Goal: Task Accomplishment & Management: Use online tool/utility

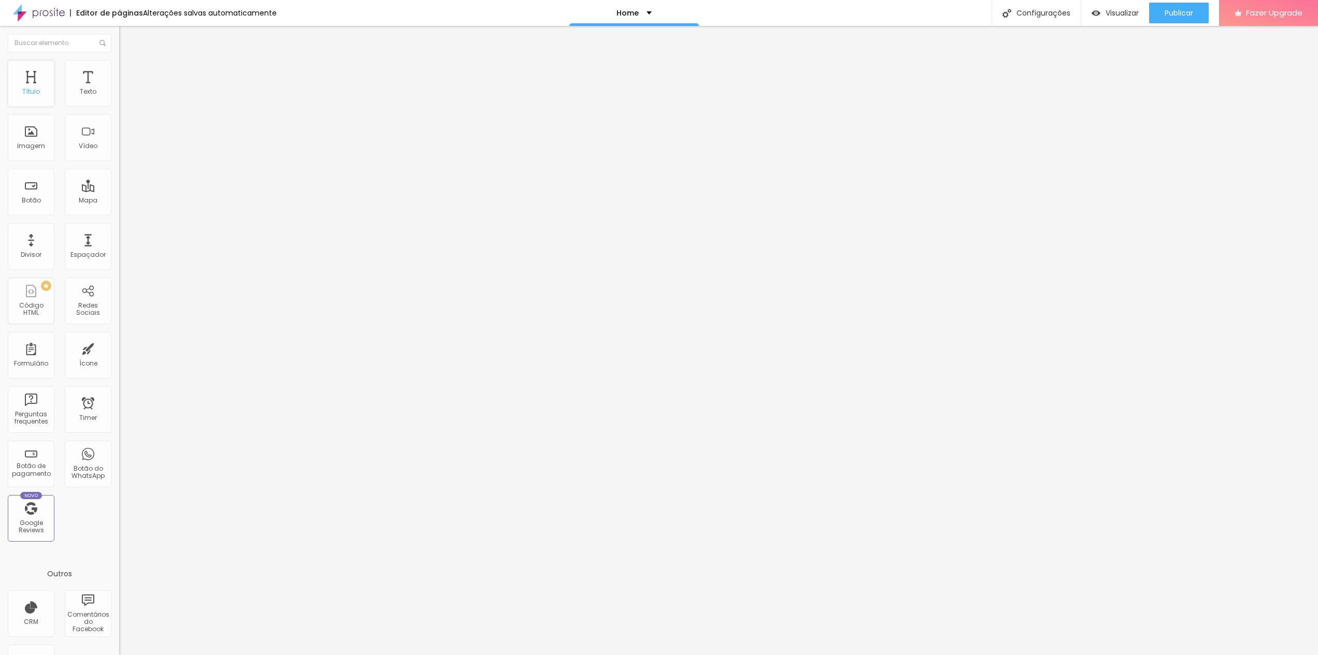
click at [36, 76] on div "Título" at bounding box center [31, 83] width 47 height 47
click at [39, 95] on div "Título" at bounding box center [31, 91] width 18 height 7
click at [119, 89] on span "Trocar imagem" at bounding box center [147, 84] width 56 height 9
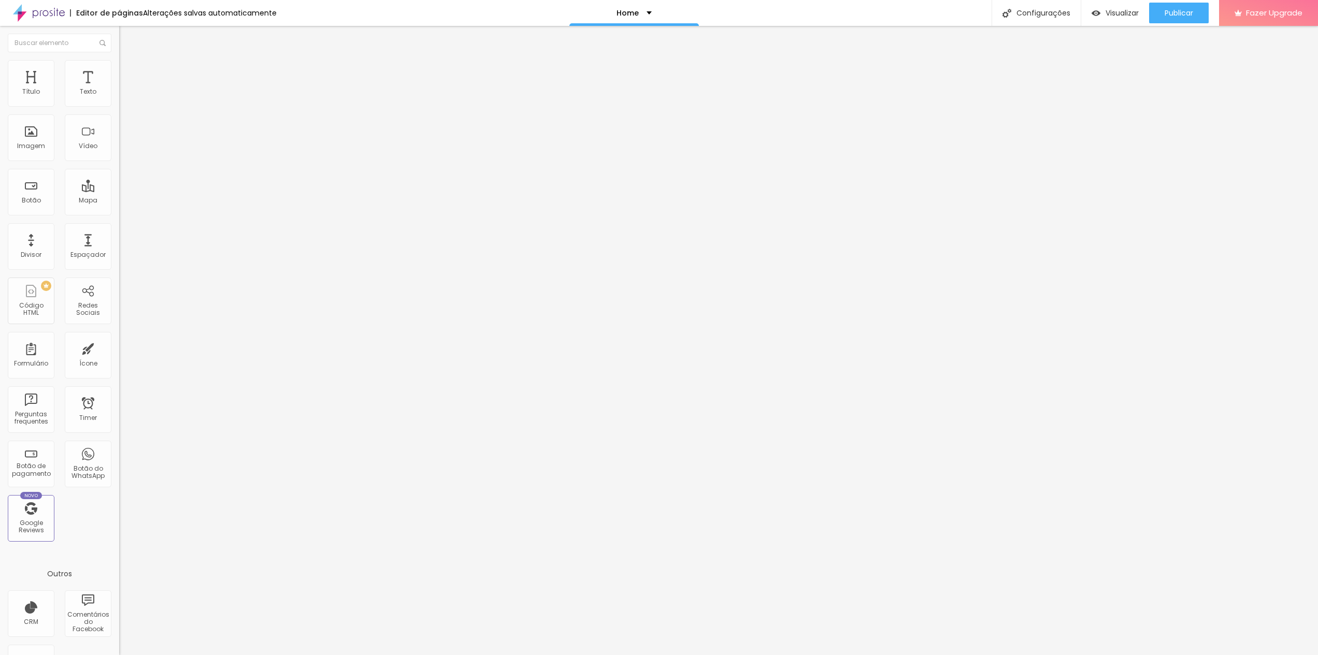
click at [119, 94] on span "Encaixotado" at bounding box center [139, 89] width 40 height 9
click at [119, 110] on span "Completo" at bounding box center [135, 106] width 32 height 9
click at [119, 101] on span "Encaixotado" at bounding box center [139, 96] width 40 height 9
click at [119, 69] on li "Estilo" at bounding box center [178, 65] width 119 height 10
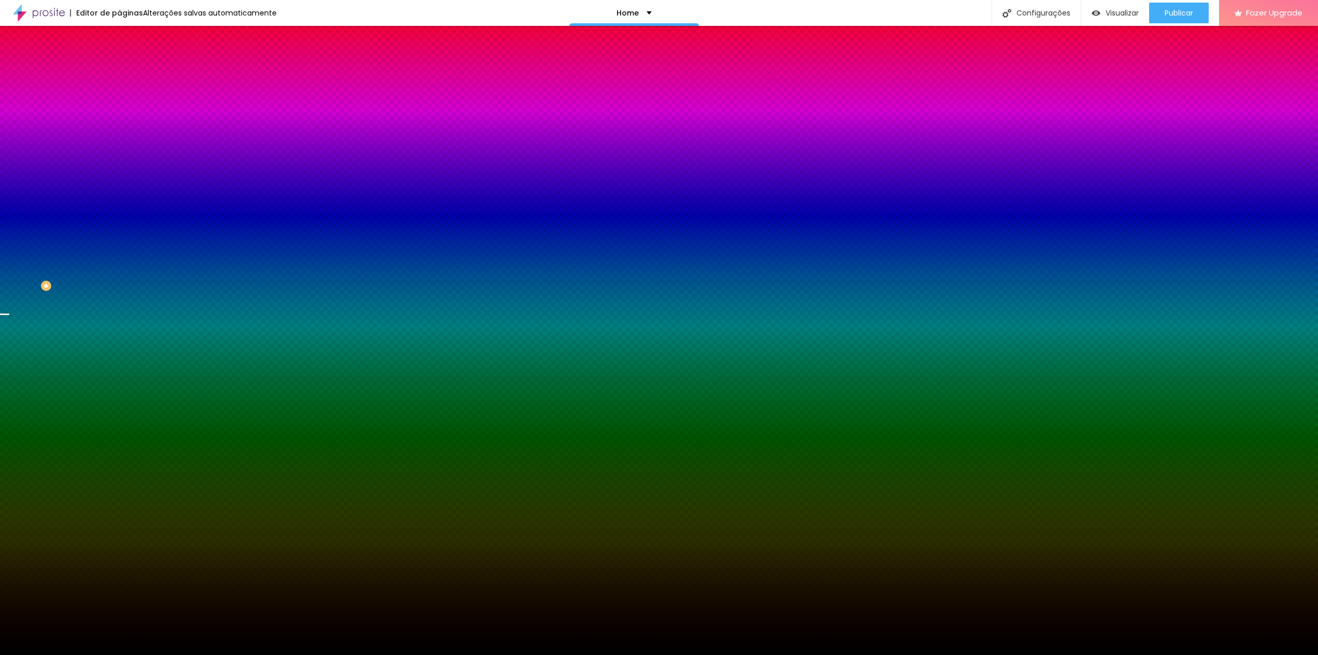
click at [119, 95] on span "Trocar imagem" at bounding box center [147, 91] width 56 height 9
click at [165, 164] on span "DESATIVADO" at bounding box center [184, 161] width 38 height 6
click at [123, 183] on icon "button" at bounding box center [124, 182] width 2 height 2
click at [222, 655] on div at bounding box center [659, 662] width 1318 height 0
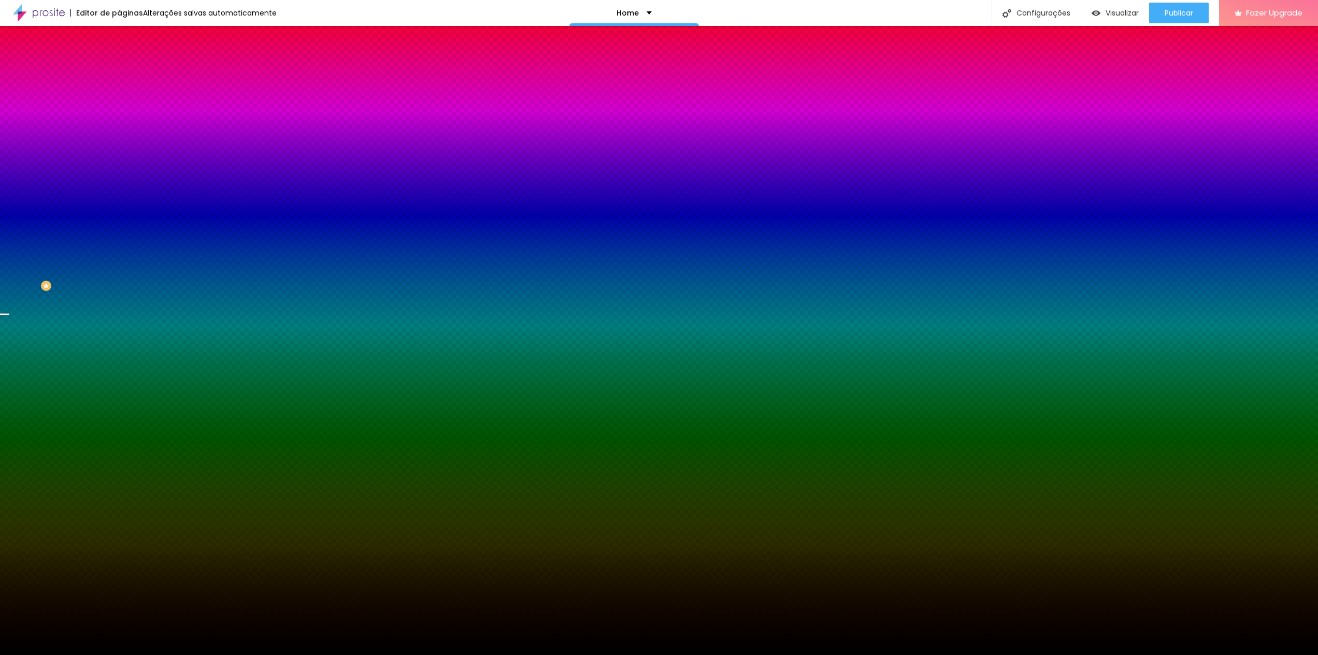
radio input "false"
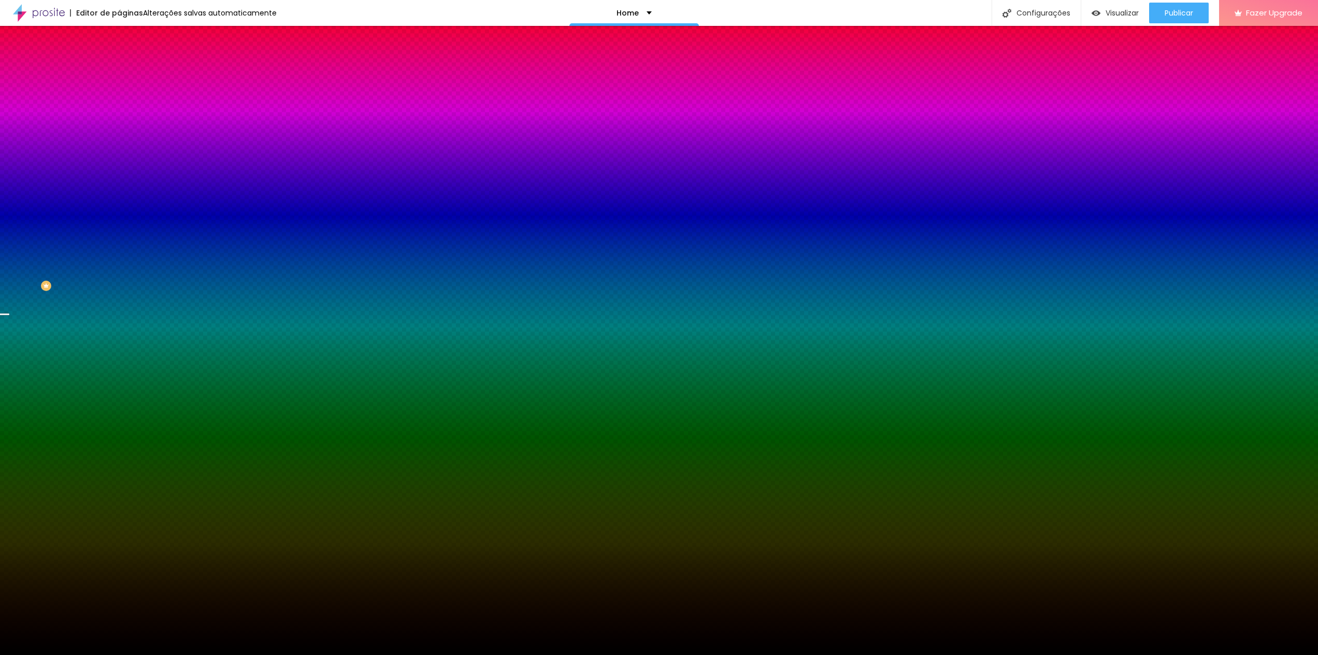
radio input "false"
radio input "true"
radio input "false"
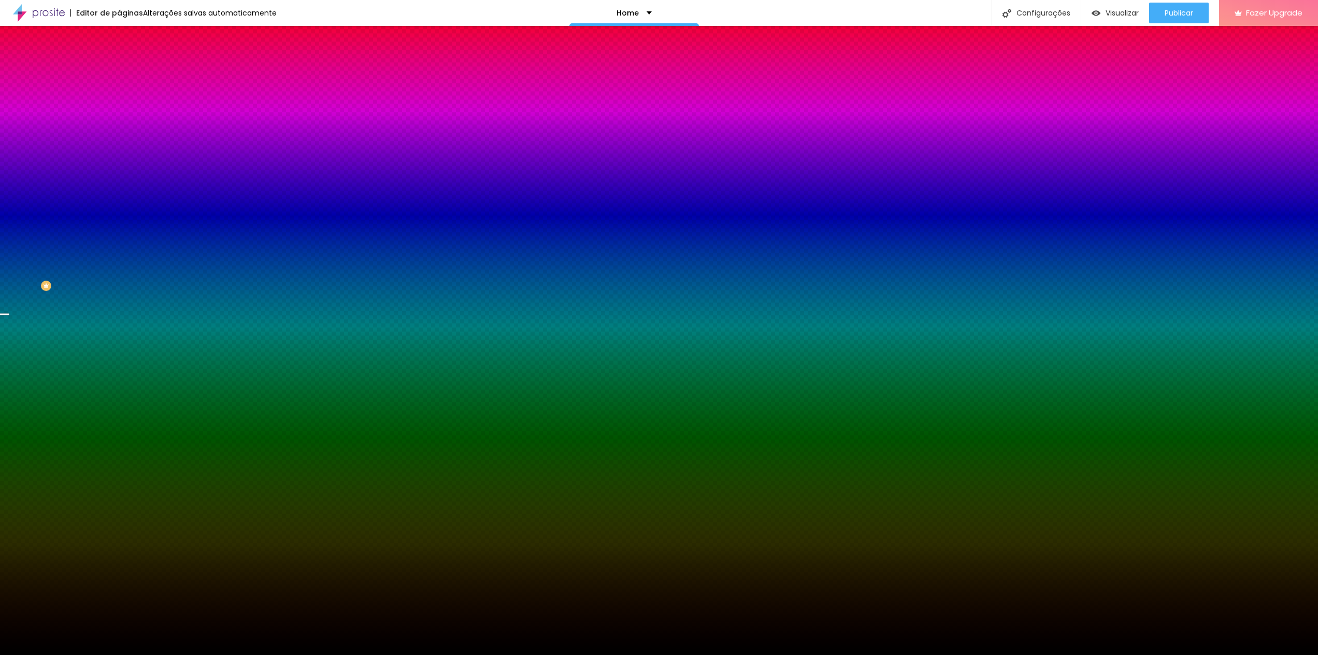
type input "105"
type input "130"
type input "135"
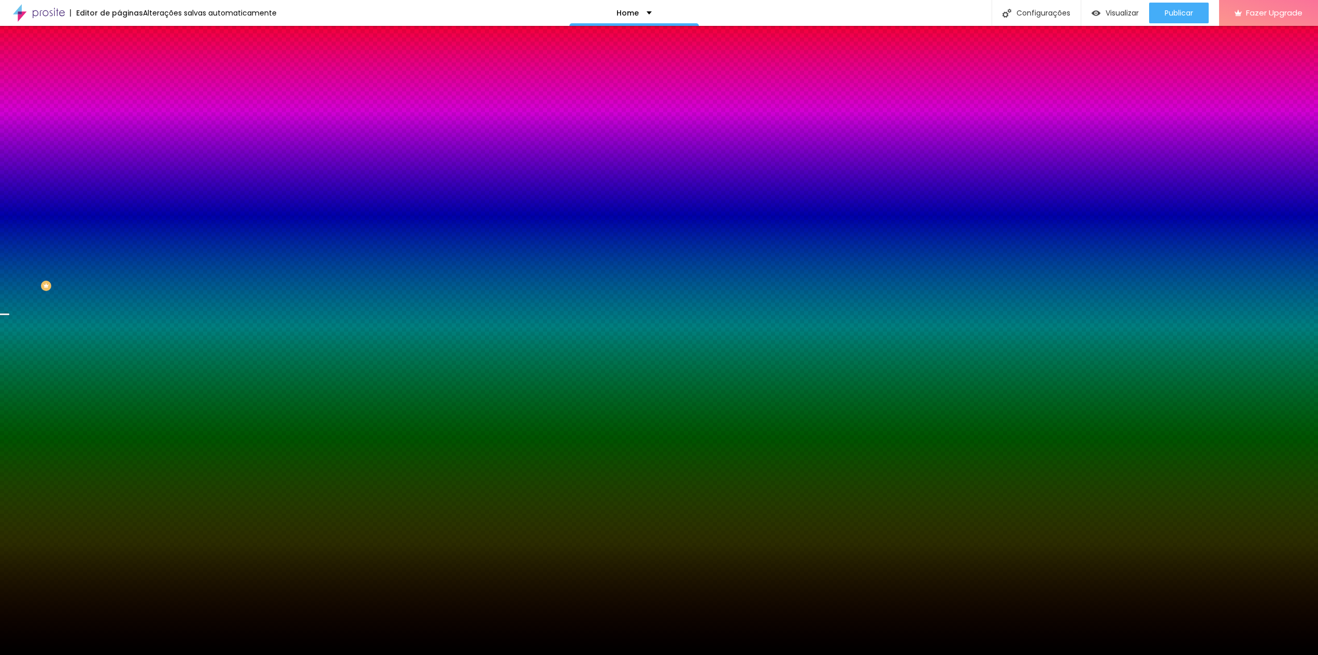
type input "135"
type input "140"
type input "135"
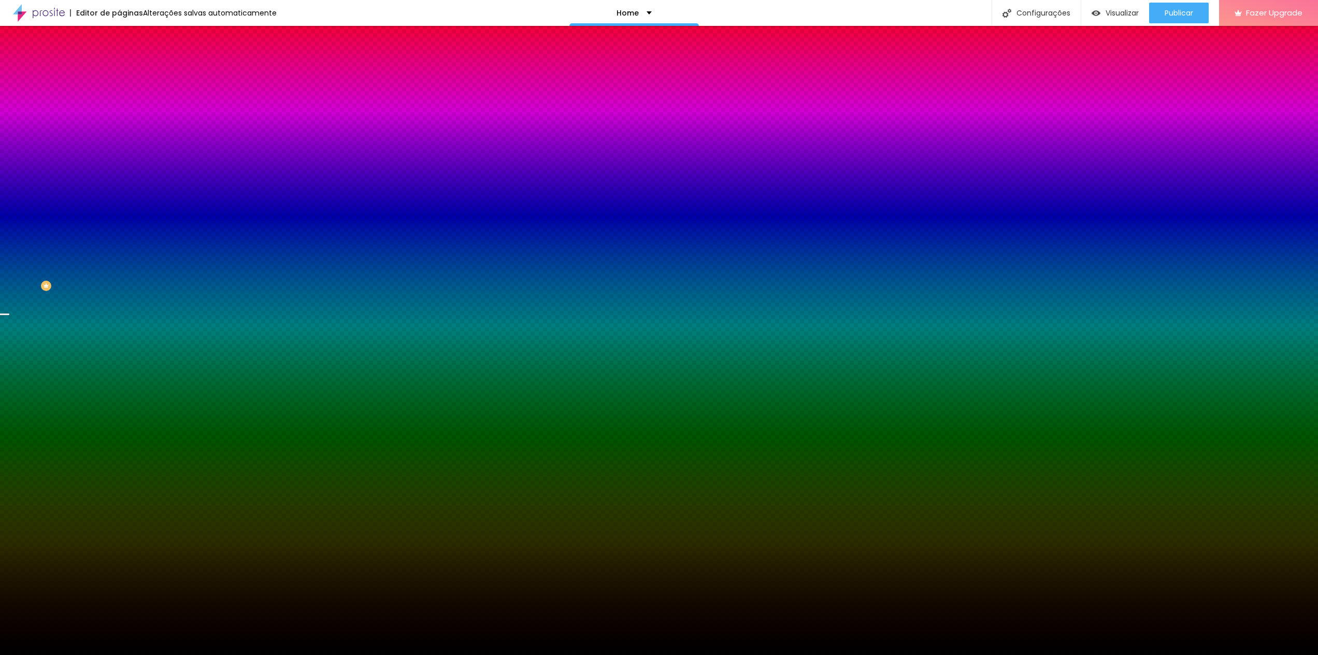
type input "130"
type input "120"
type input "100"
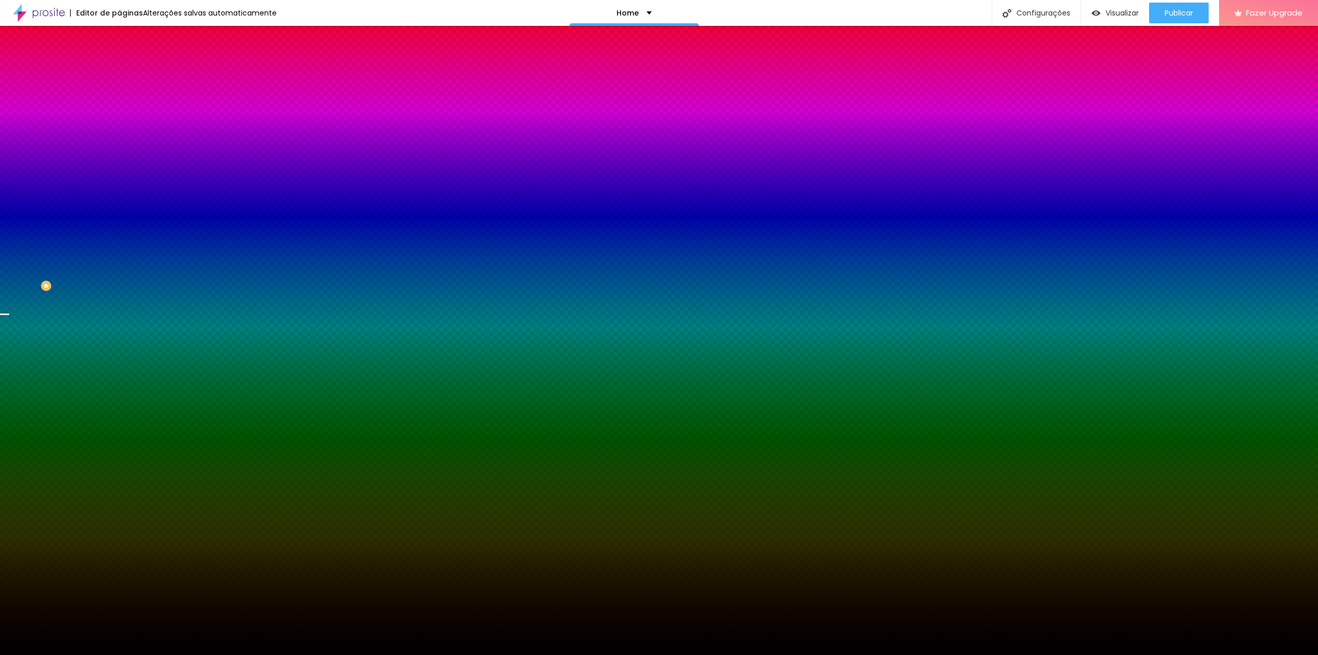
type input "100"
type input "95"
type input "90"
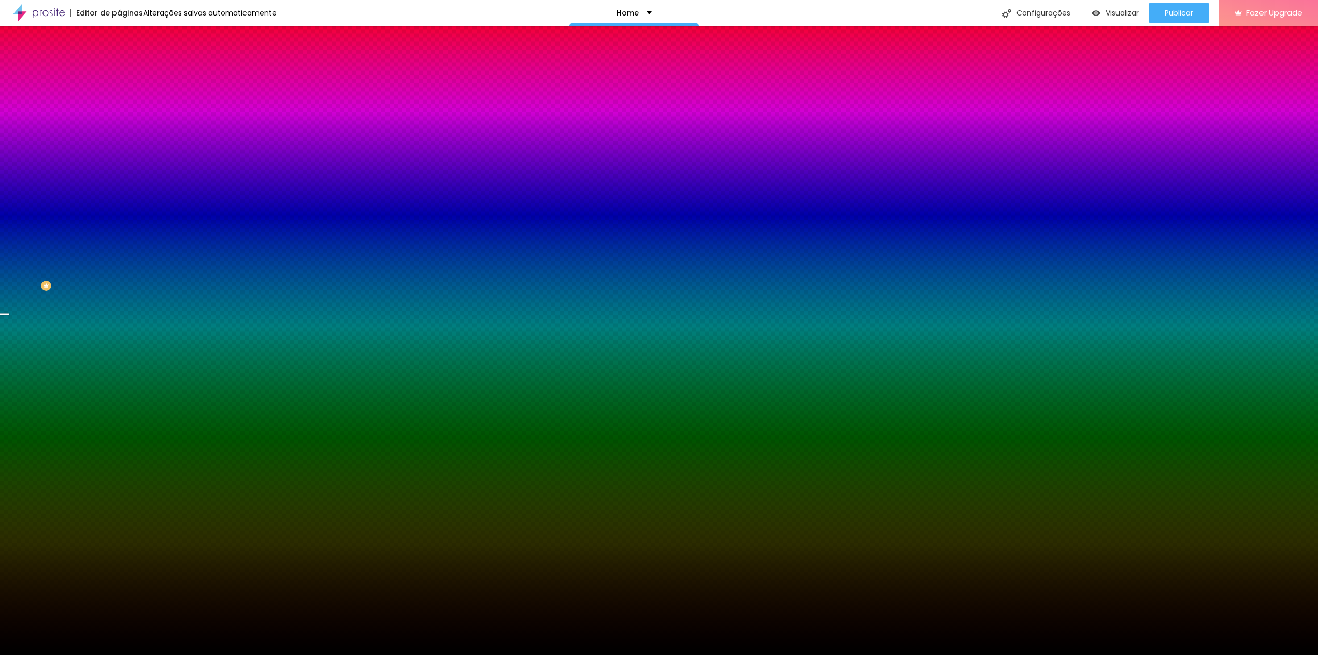
type input "85"
type input "80"
type input "75"
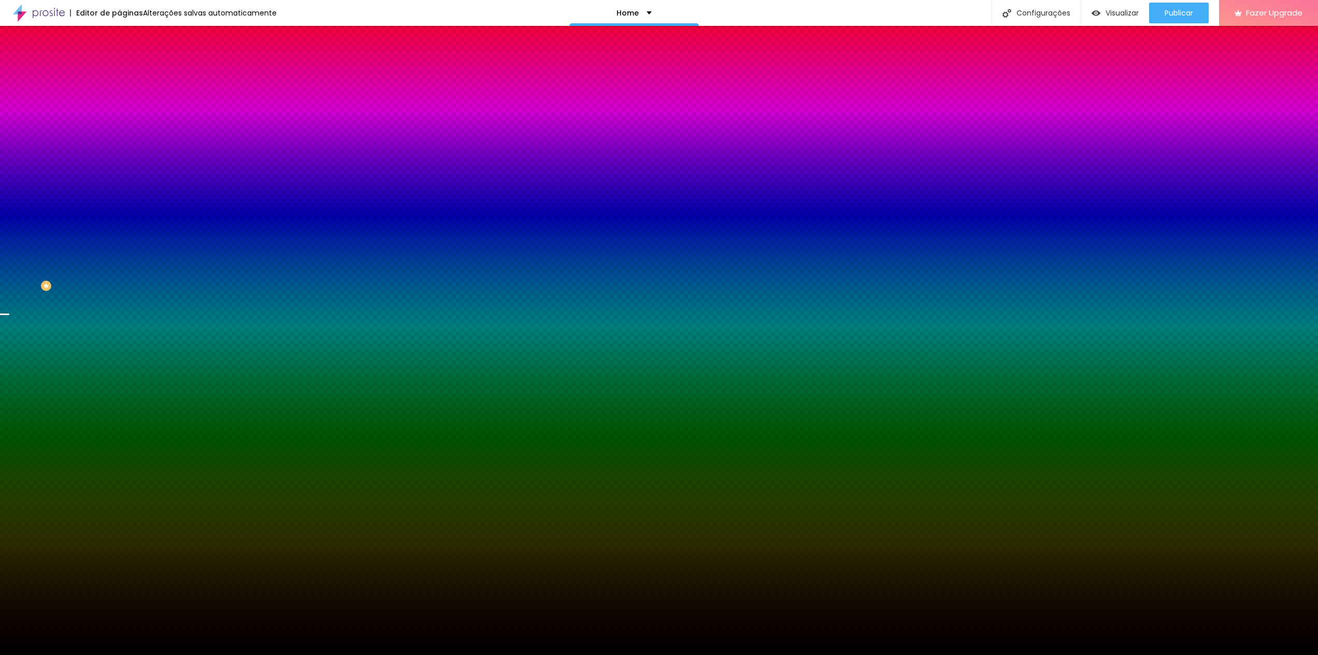
type input "75"
type input "70"
type input "65"
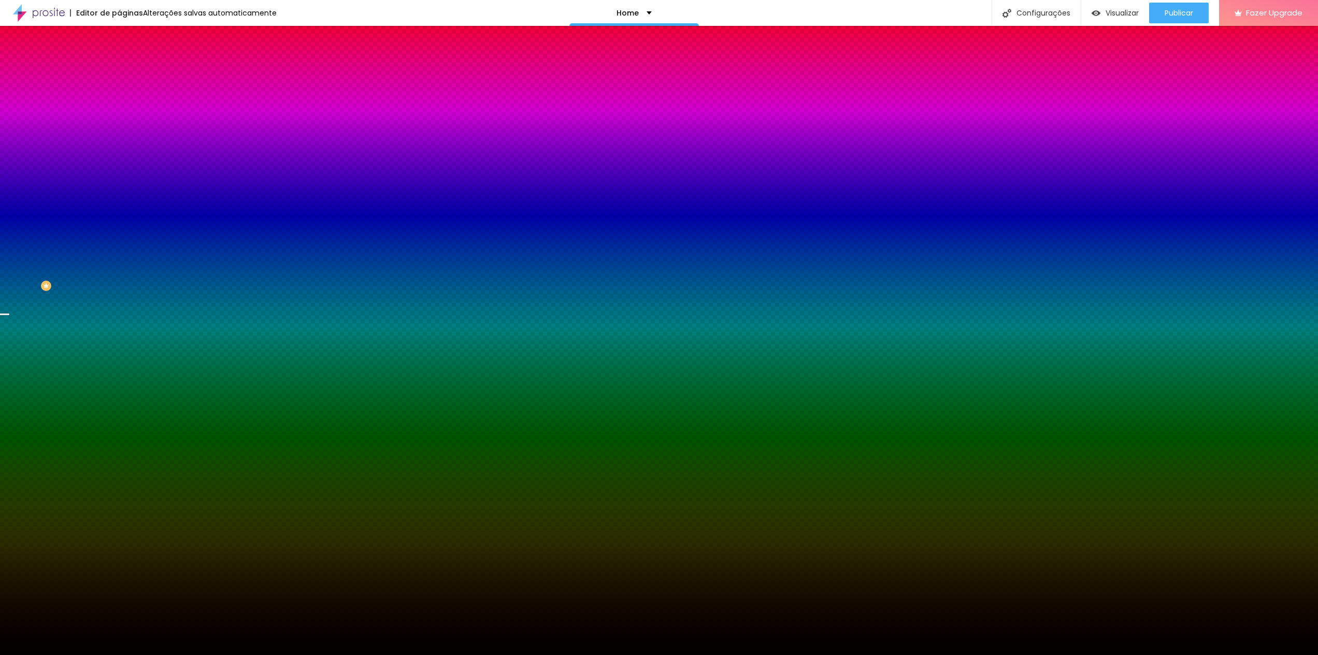
type input "70"
type input "65"
drag, startPoint x: 138, startPoint y: 374, endPoint x: 121, endPoint y: 377, distance: 17.4
type input "65"
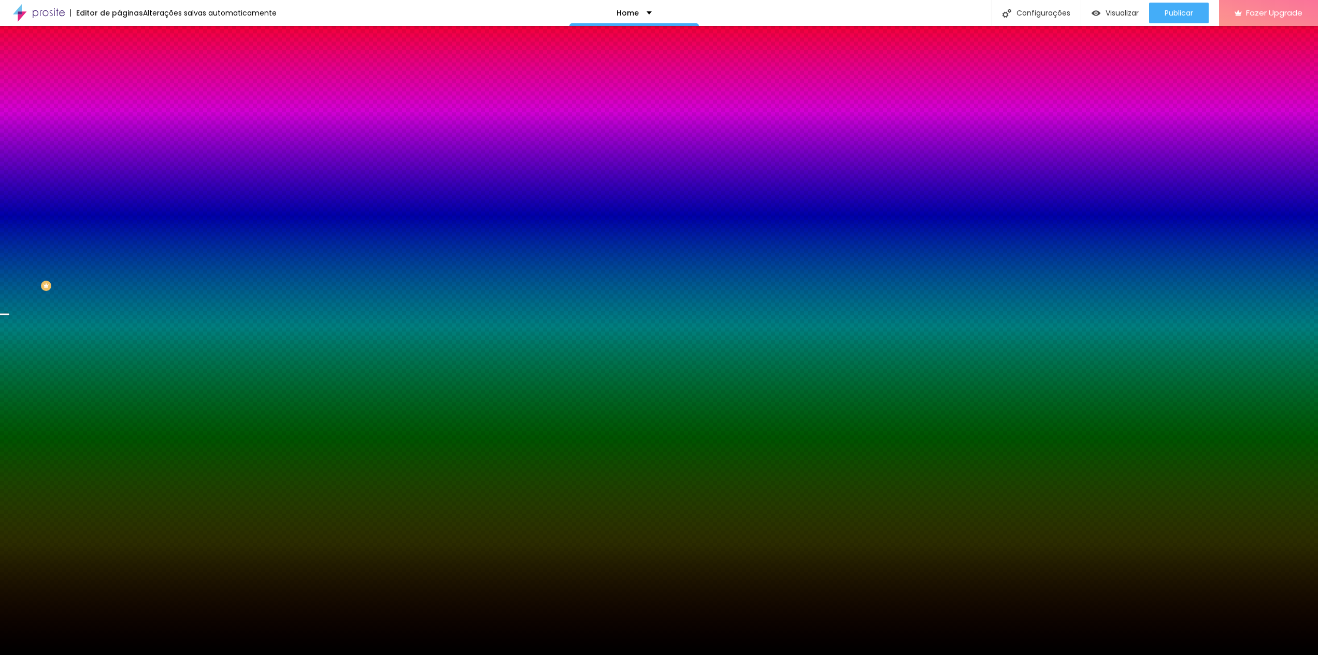
type input "105"
type input "110"
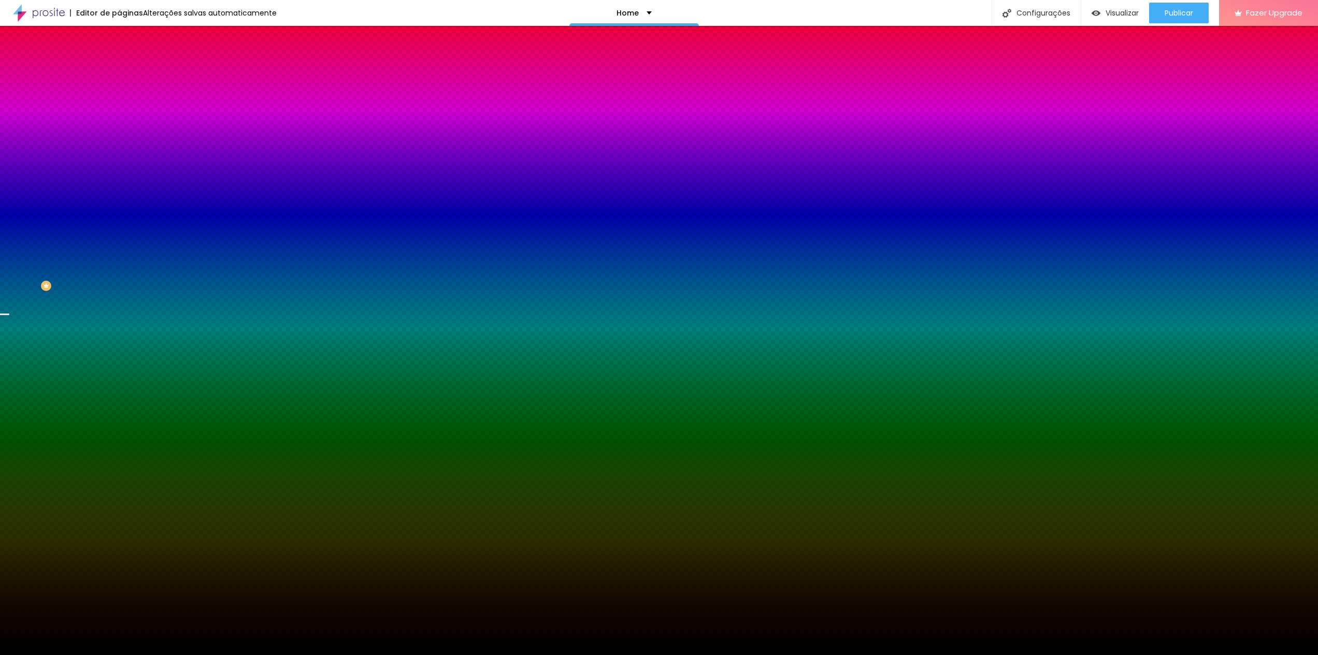
type input "115"
type input "120"
type input "125"
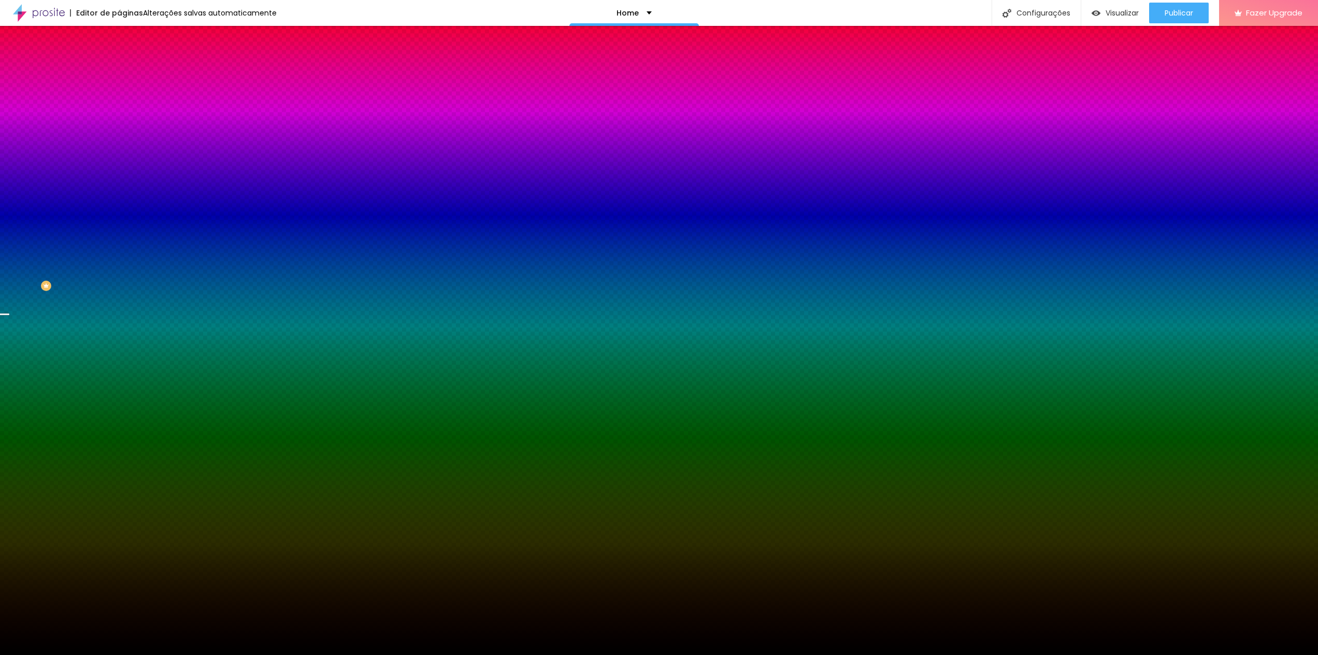
type input "125"
type input "135"
type input "140"
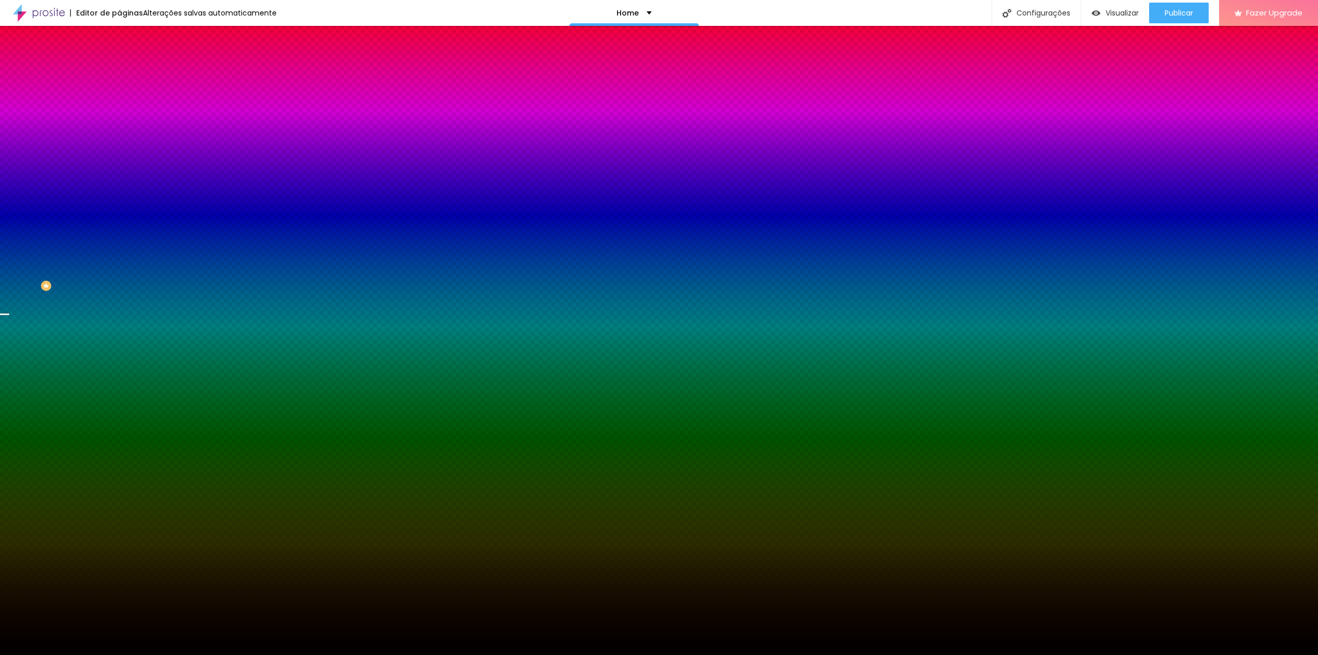
type input "155"
type input "160"
type input "165"
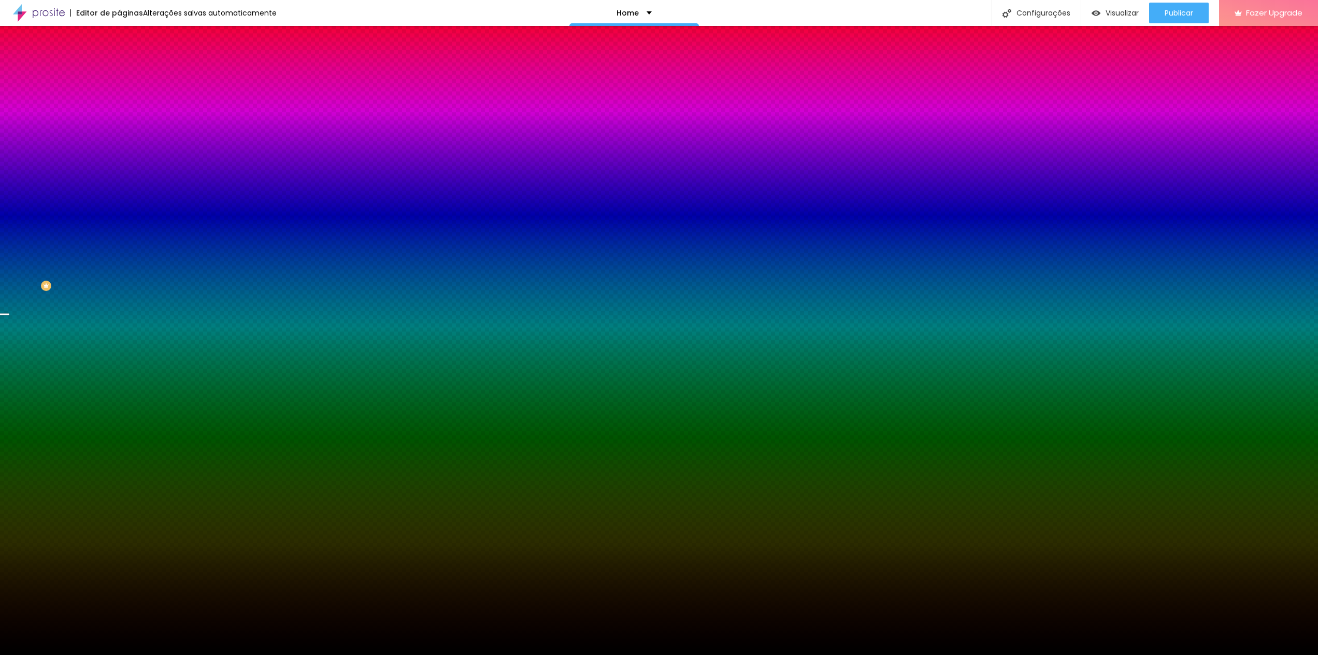
type input "165"
type input "180"
type input "185"
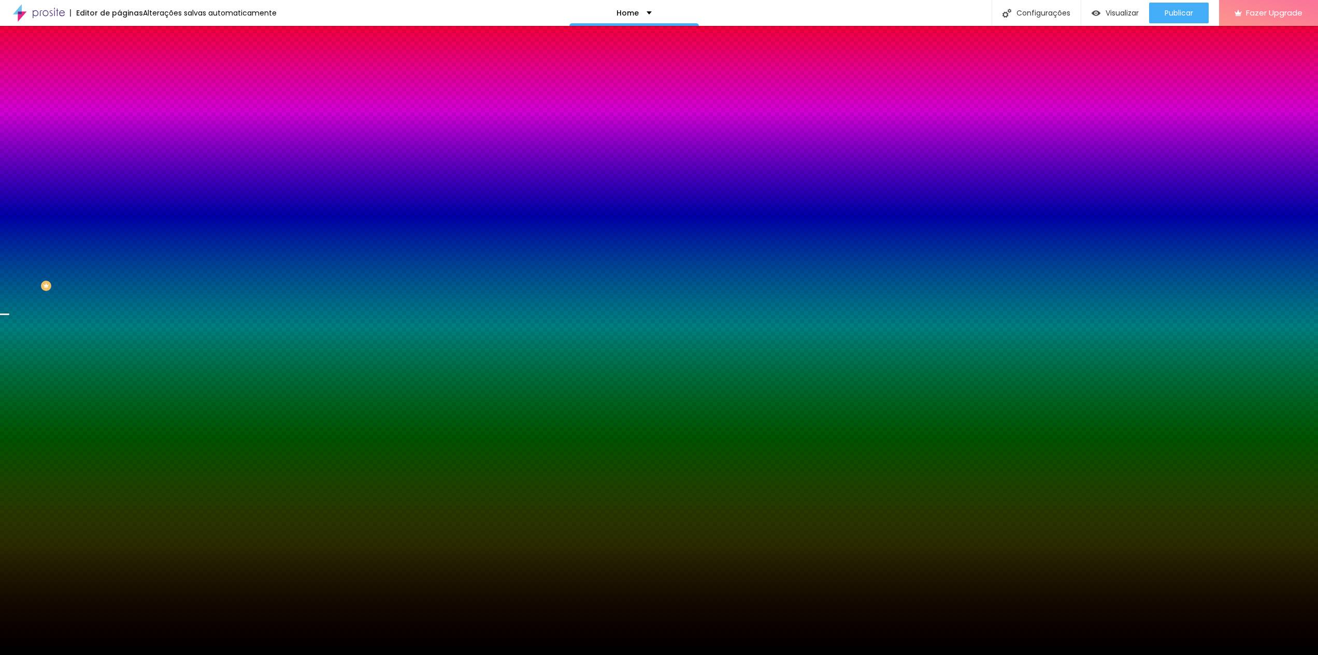
type input "190"
type input "205"
type input "210"
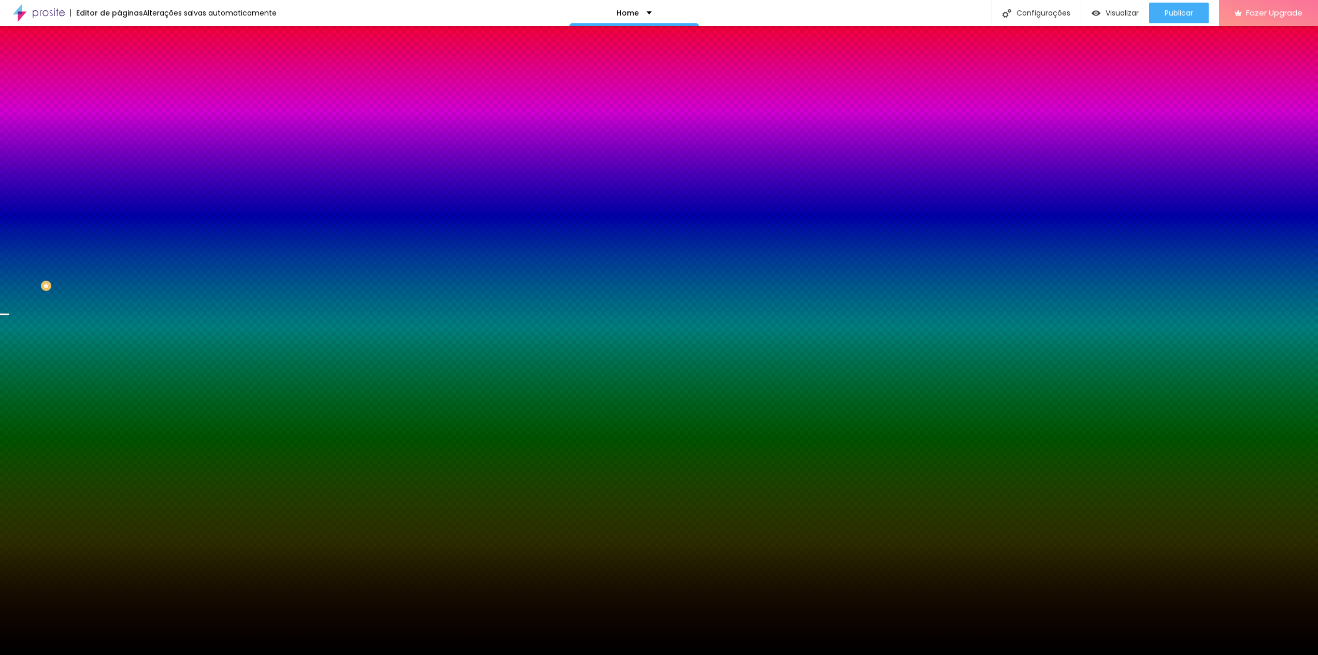
type input "210"
type input "215"
type input "225"
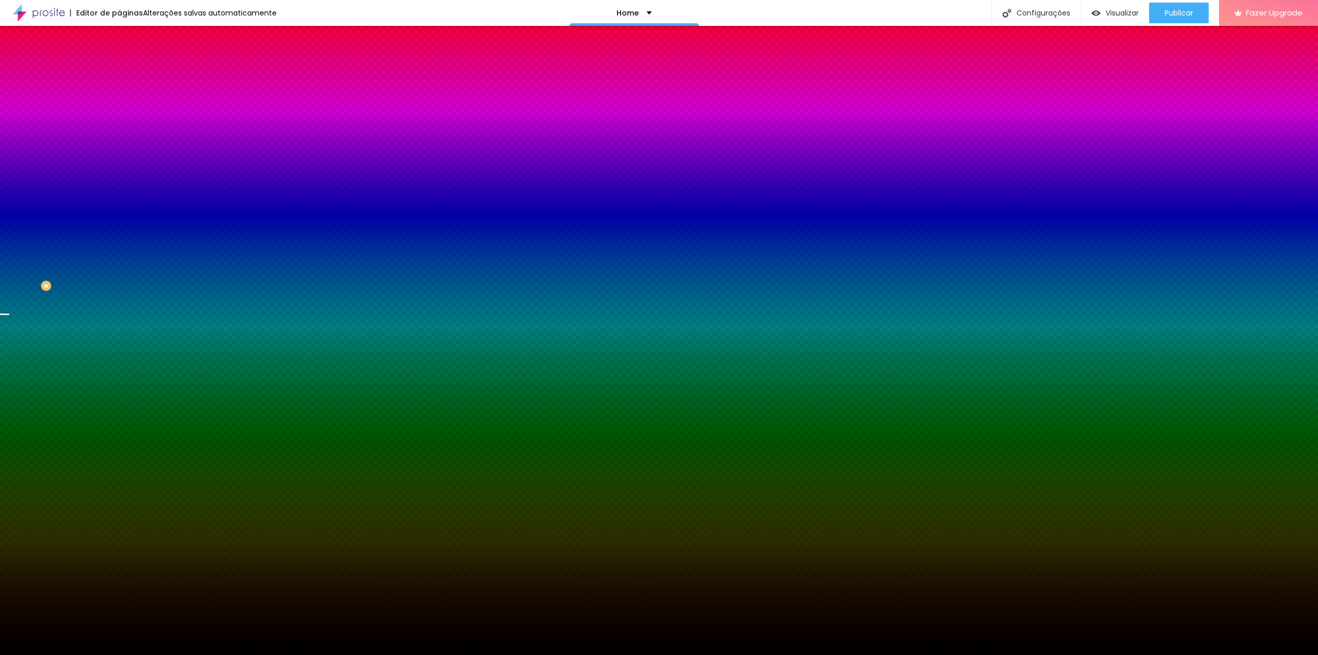
type input "235"
type input "240"
type input "250"
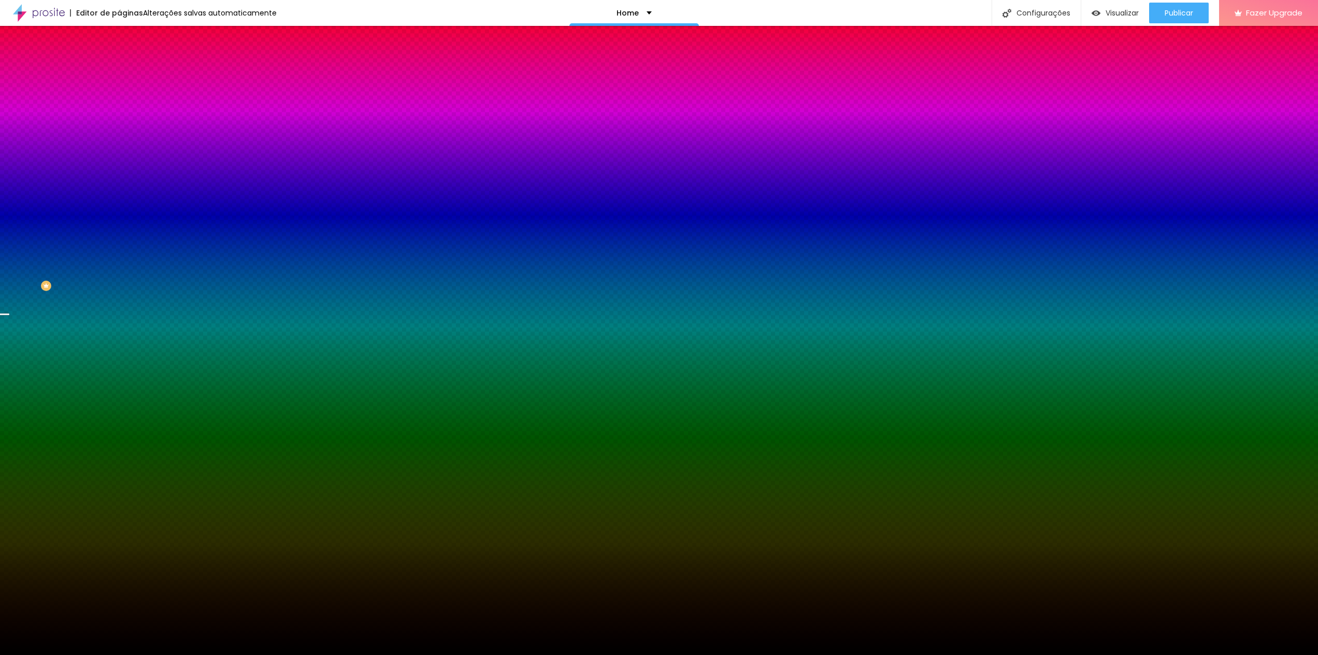
type input "250"
type input "255"
type input "260"
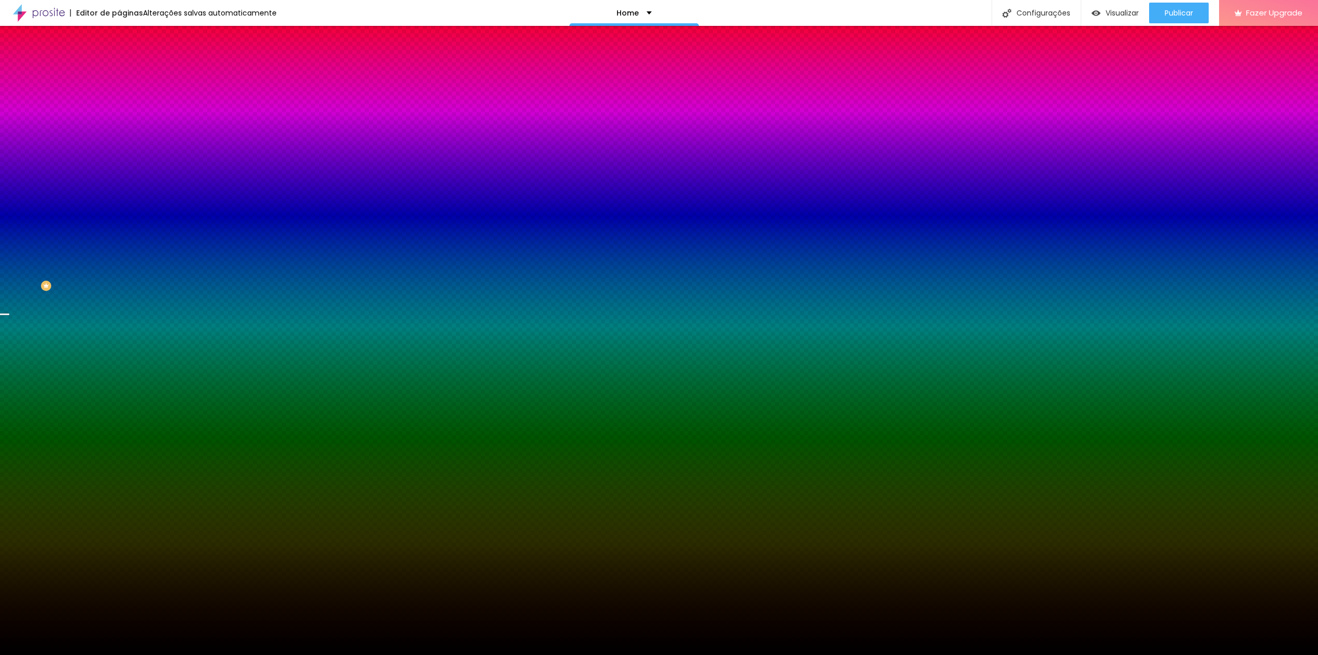
type input "270"
type input "275"
type input "285"
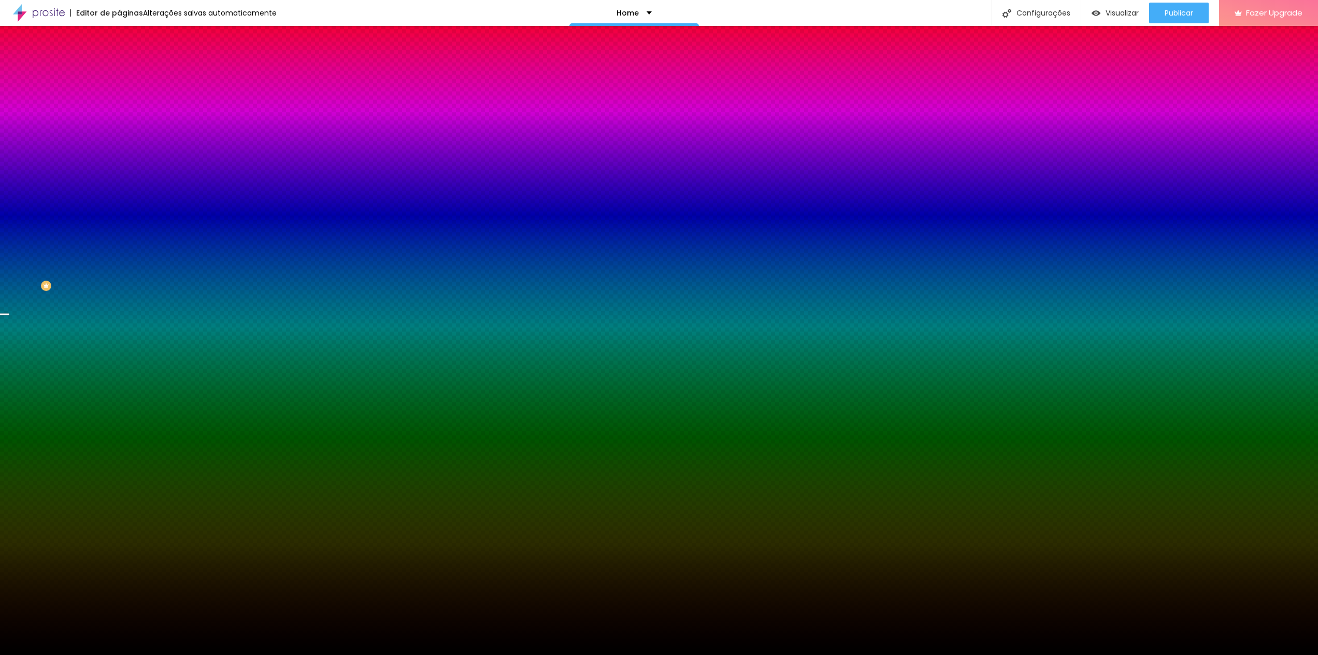
type input "285"
type input "290"
type input "295"
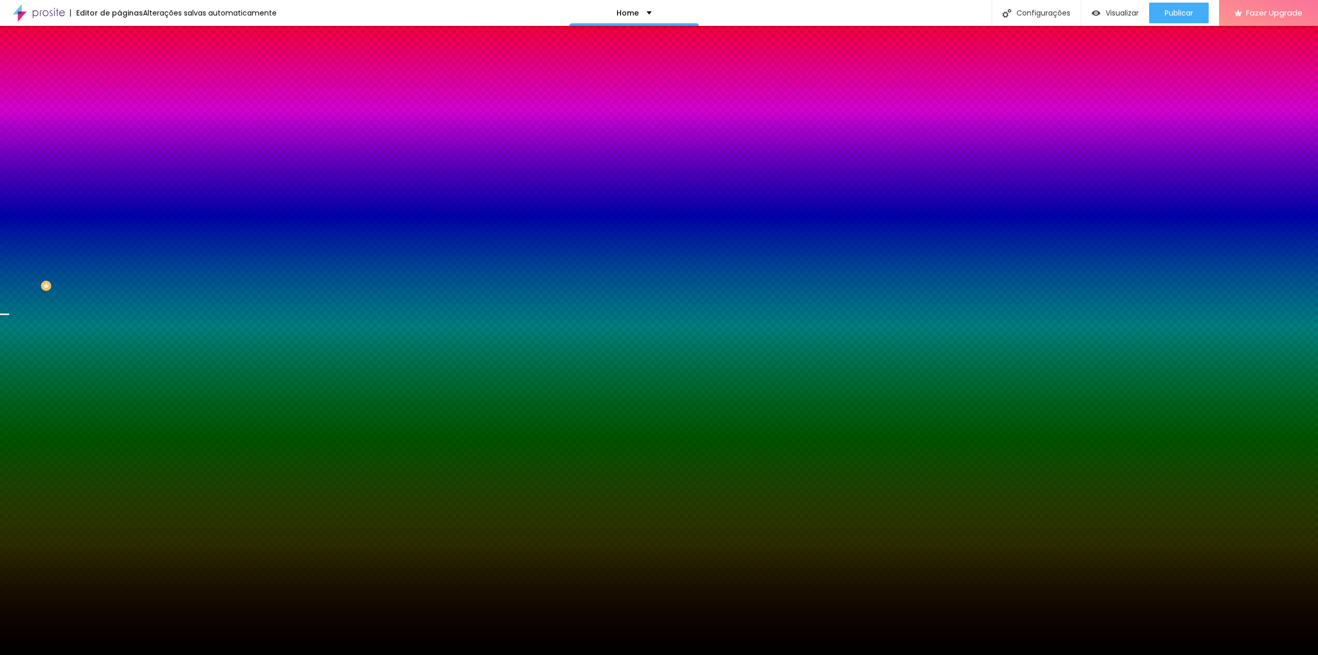
type input "300"
type input "305"
type input "315"
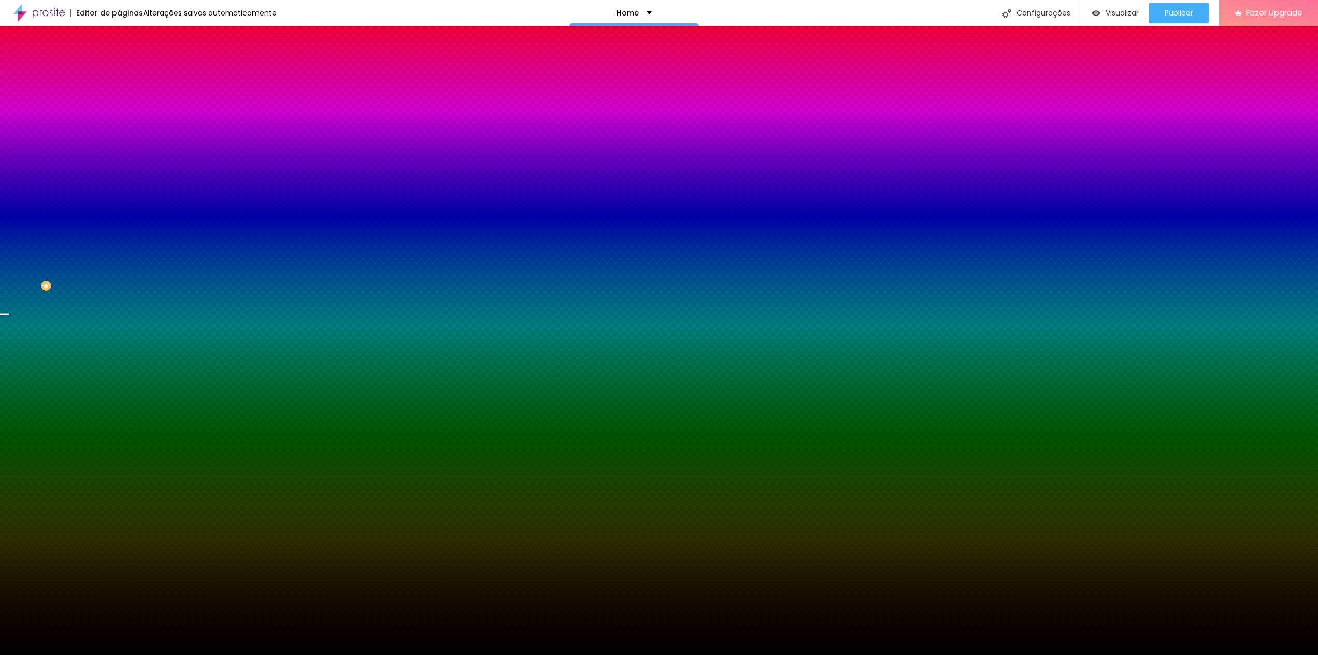
type input "315"
type input "320"
type input "325"
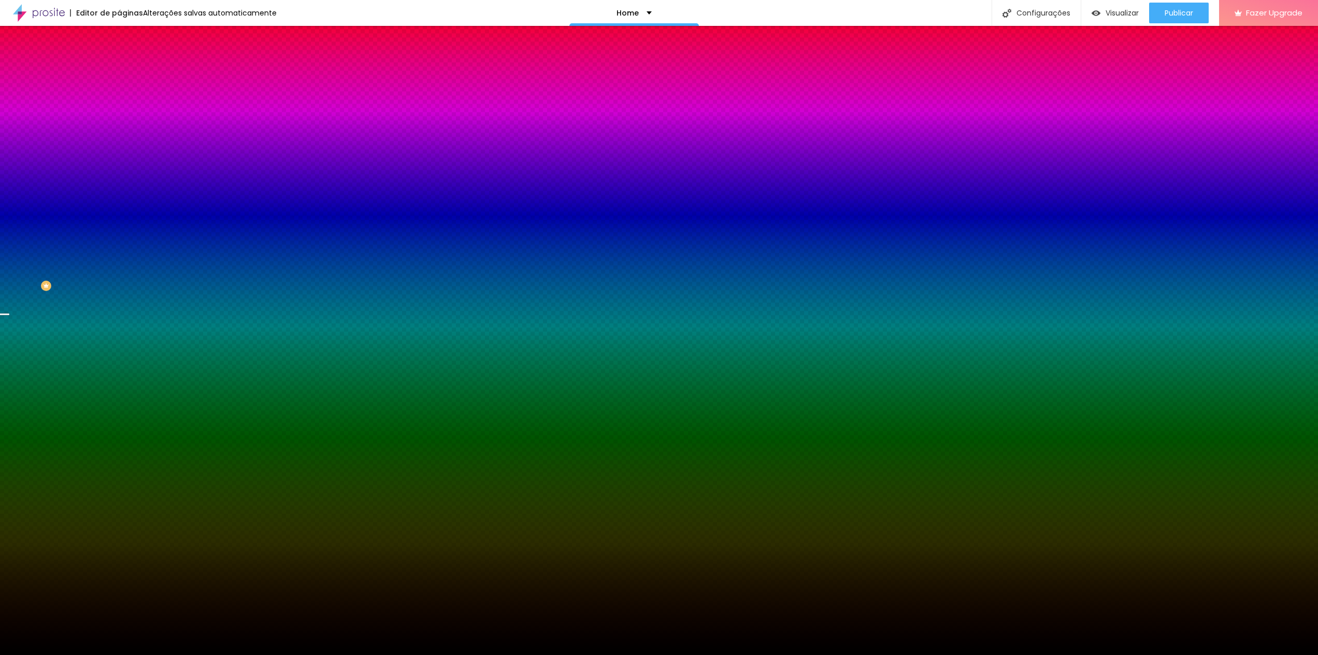
type input "330"
type input "335"
type input "340"
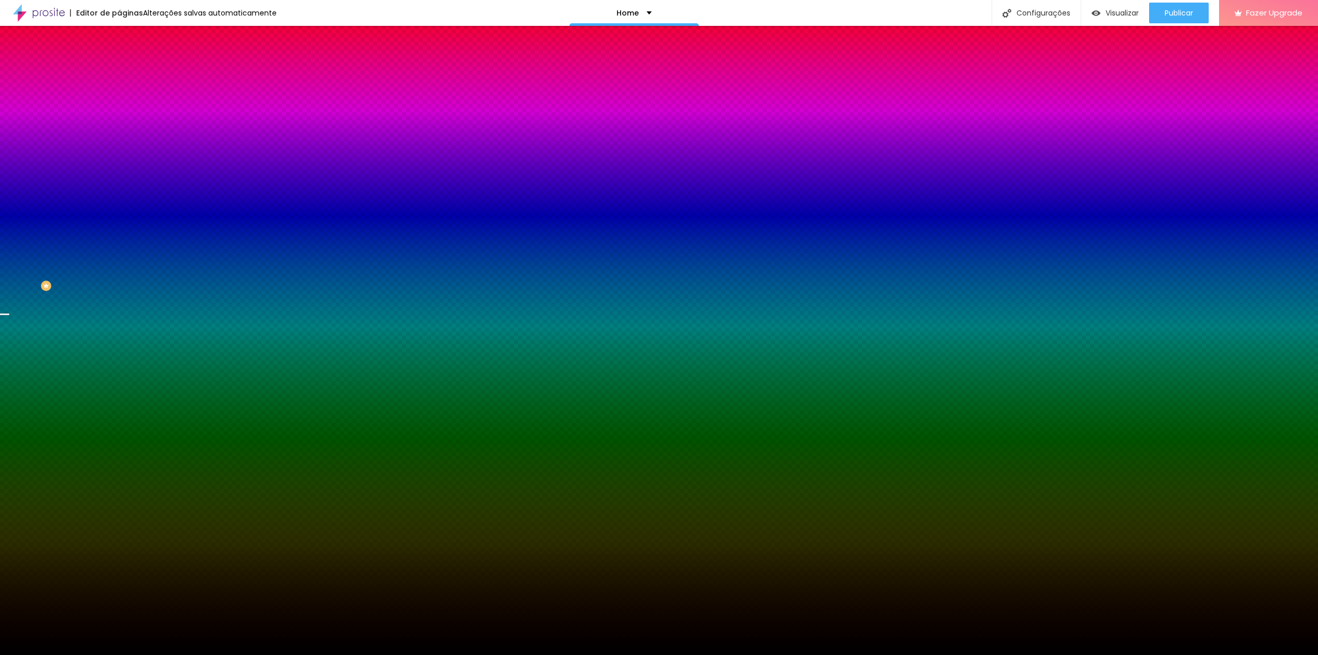
type input "340"
type input "345"
type input "340"
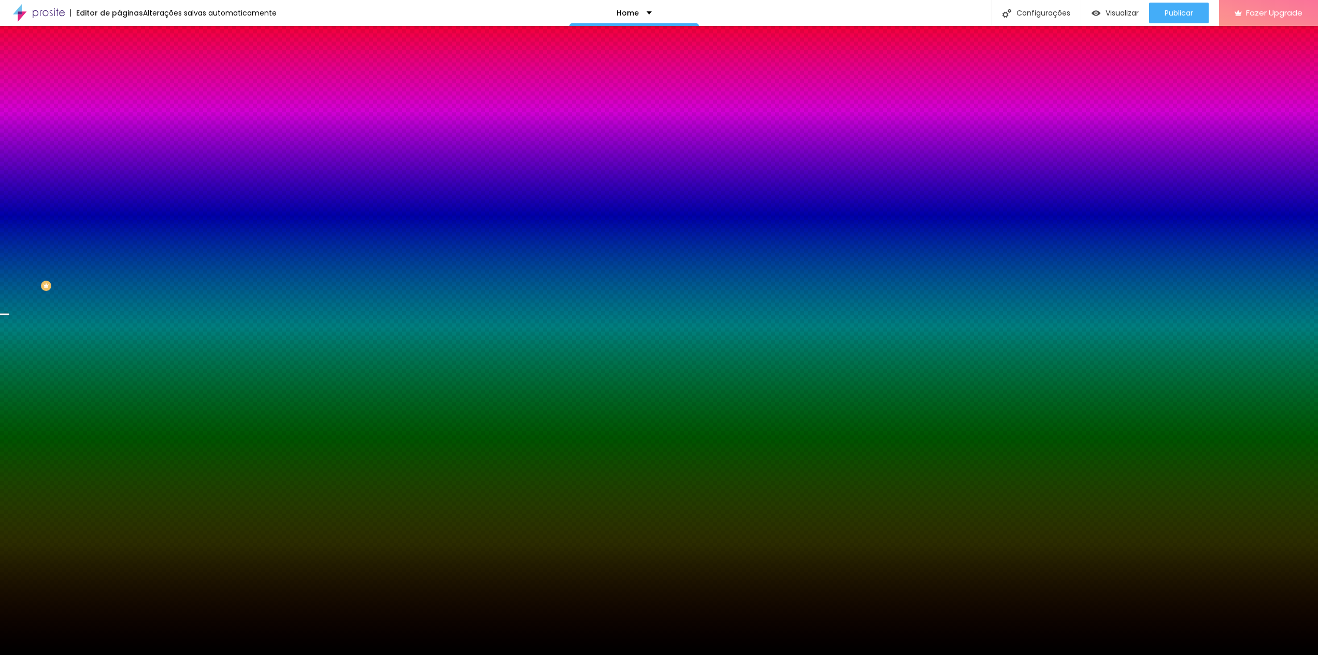
type input "320"
type input "285"
type input "245"
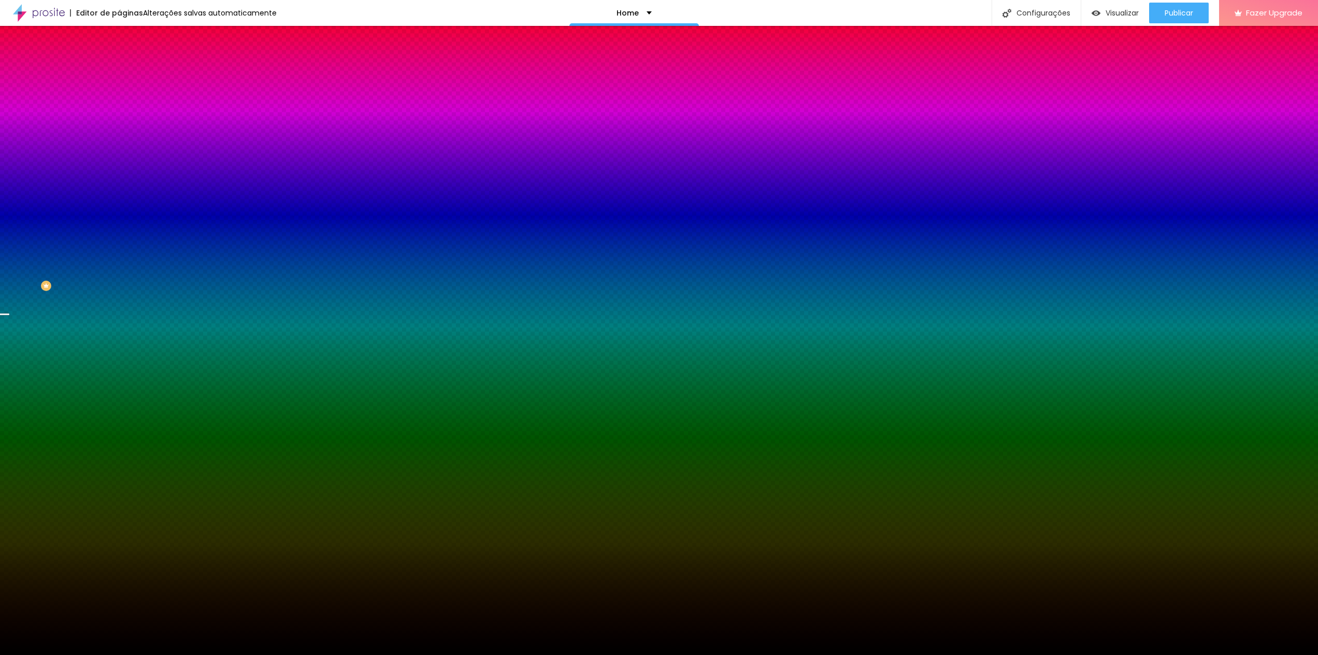
type input "245"
type input "180"
type input "140"
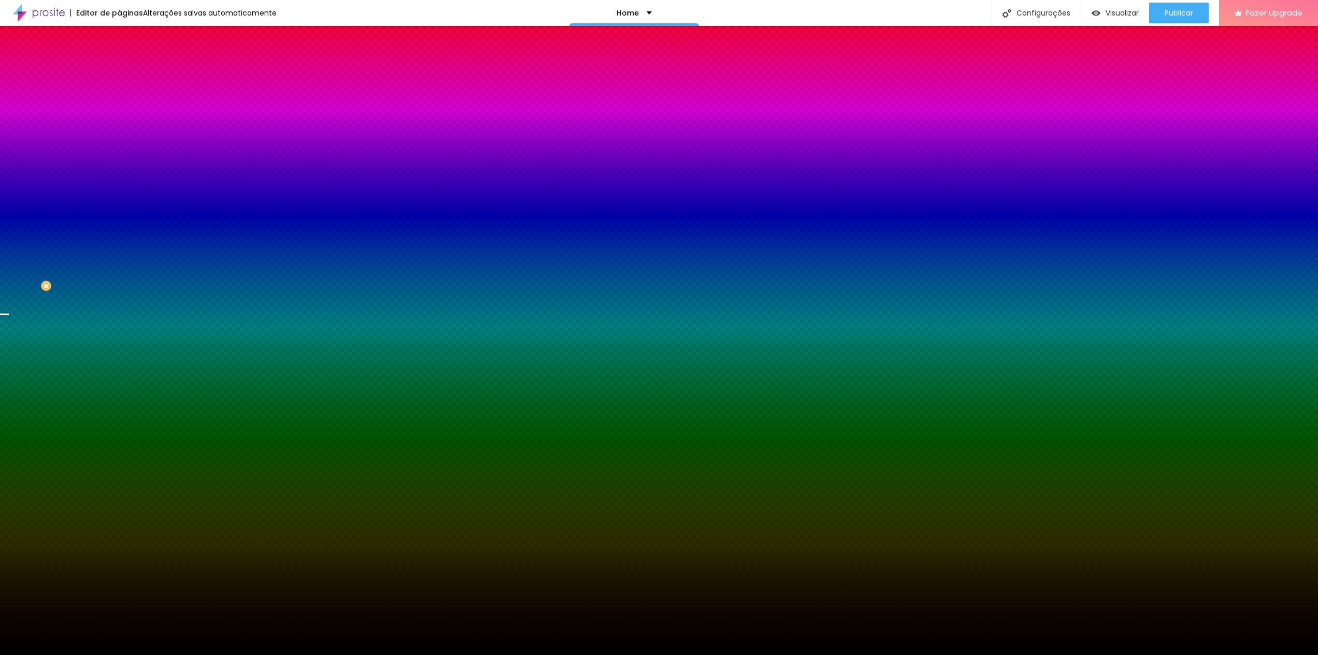
type input "100"
drag, startPoint x: 114, startPoint y: 404, endPoint x: 38, endPoint y: 408, distance: 75.7
click at [38, 408] on body "Editor de páginas Alterações salvas automaticamente Home Configurações Configur…" at bounding box center [659, 327] width 1318 height 655
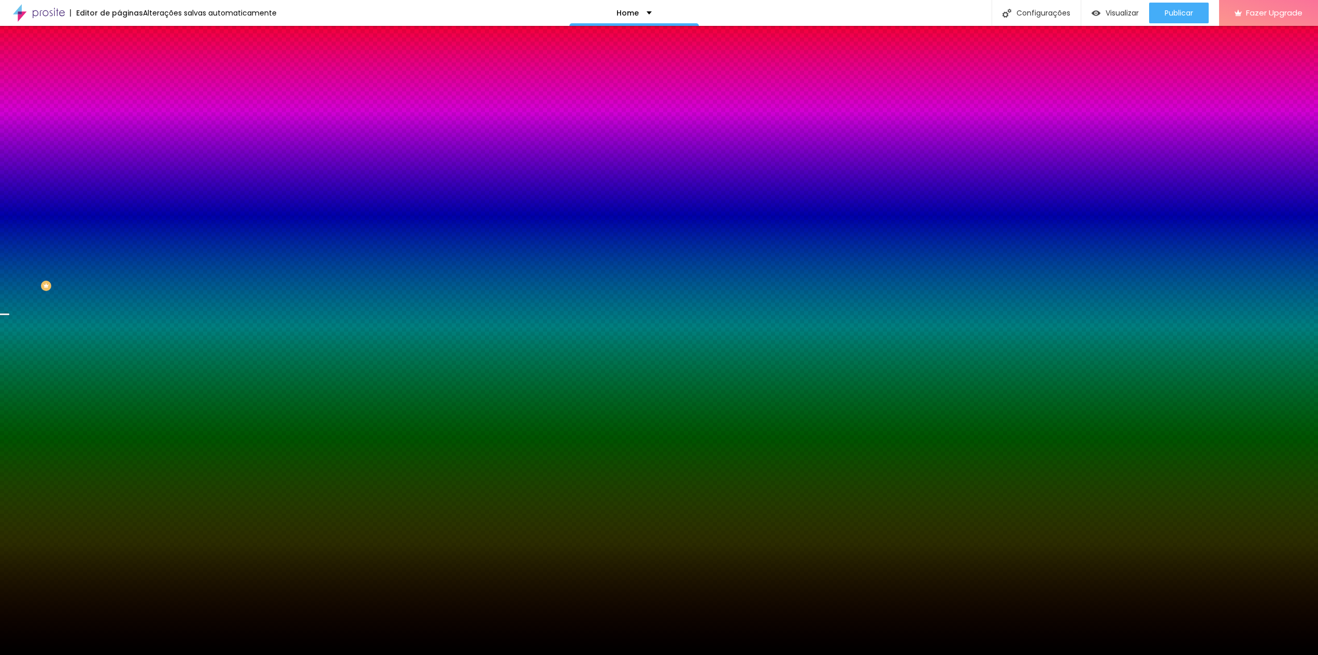
type input "#FFFFFF"
drag, startPoint x: 152, startPoint y: 373, endPoint x: 114, endPoint y: 331, distance: 56.8
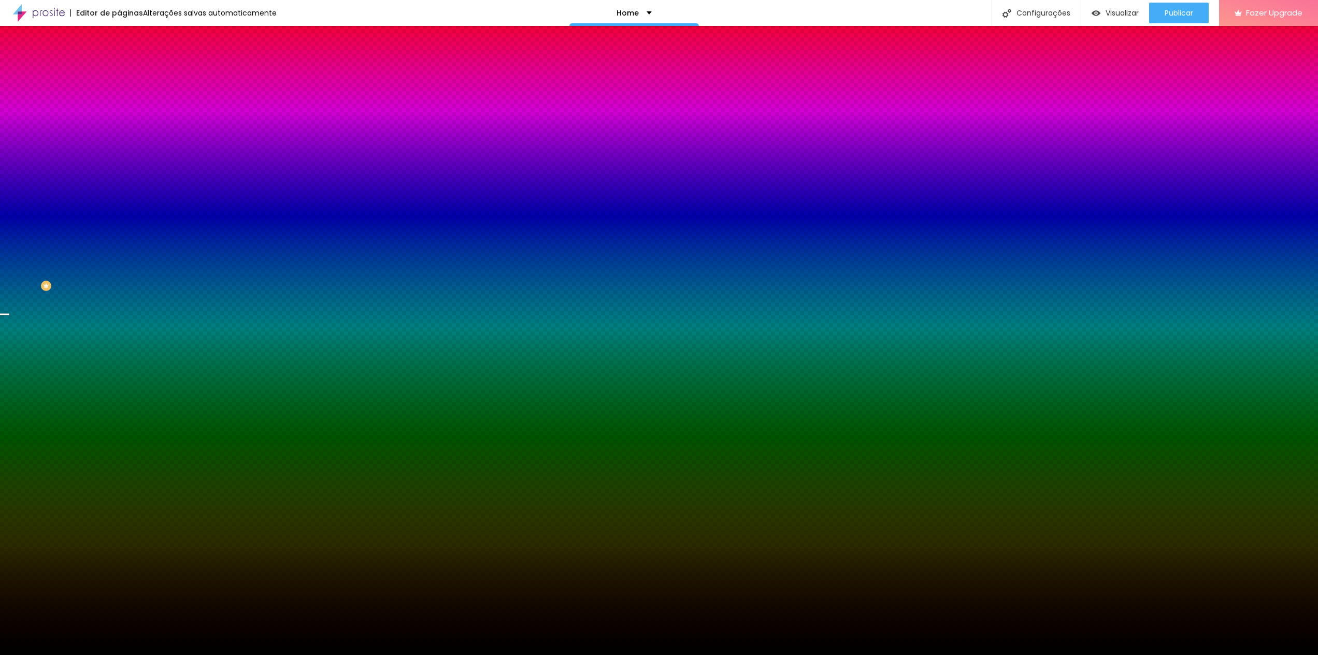
click at [64, 655] on div at bounding box center [659, 655] width 1318 height 0
